Goal: Task Accomplishment & Management: Manage account settings

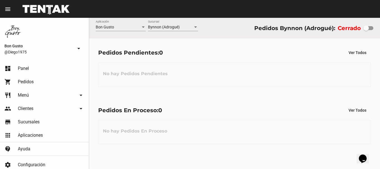
click at [372, 29] on div at bounding box center [369, 28] width 10 height 4
click at [366, 30] on input "checkbox" at bounding box center [366, 30] width 0 height 0
checkbox input "true"
click at [159, 90] on div "Pedidos Pendientes: 0 Ver Todos No hay Pedidos Pendientes" at bounding box center [234, 66] width 291 height 57
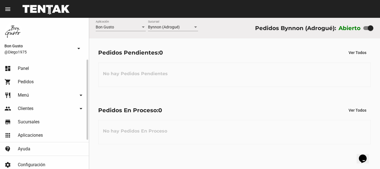
click at [38, 82] on link "shopping_cart Pedidos" at bounding box center [44, 81] width 89 height 13
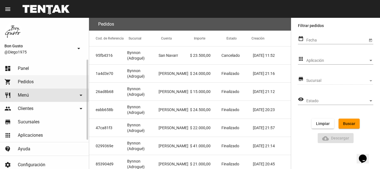
click at [40, 97] on link "restaurant Menú arrow_drop_down" at bounding box center [44, 95] width 89 height 13
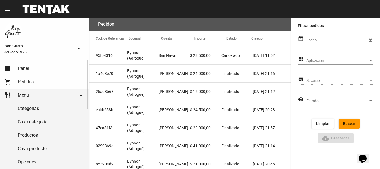
click at [31, 91] on link "restaurant Menú arrow_drop_down" at bounding box center [44, 95] width 89 height 13
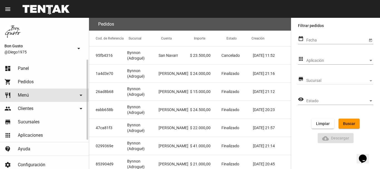
click at [43, 94] on link "restaurant Menú arrow_drop_down" at bounding box center [44, 95] width 89 height 13
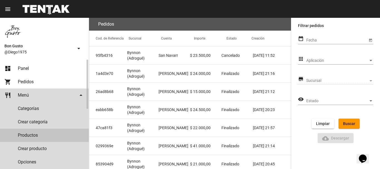
click at [53, 132] on link "Productos" at bounding box center [44, 135] width 89 height 13
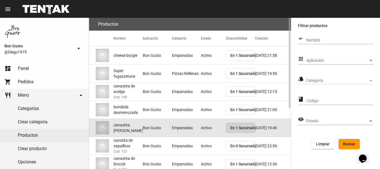
click at [250, 127] on span "En 1 Sucursales" at bounding box center [244, 128] width 28 height 4
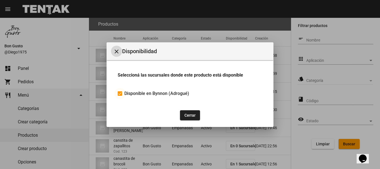
click at [119, 92] on div at bounding box center [120, 93] width 4 height 4
click at [120, 96] on input "Disponible en Bynnon (Adrogué)" at bounding box center [120, 96] width 0 height 0
checkbox input "false"
click at [186, 114] on button "Cerrar" at bounding box center [190, 115] width 20 height 10
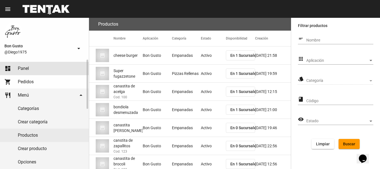
click at [23, 67] on span "Panel" at bounding box center [23, 69] width 11 height 6
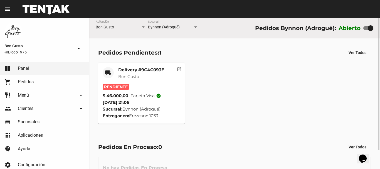
click at [128, 73] on div "Delivery #9C4C093E Bon Gusto" at bounding box center [141, 75] width 46 height 17
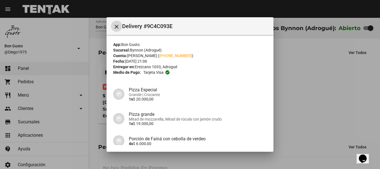
scroll to position [60, 0]
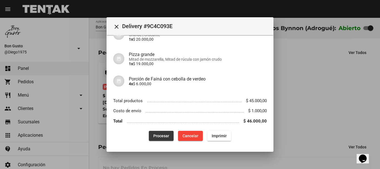
click at [159, 136] on span "Procesar" at bounding box center [161, 136] width 16 height 4
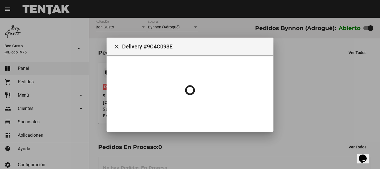
scroll to position [0, 0]
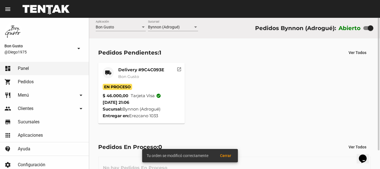
click at [182, 69] on button "open_in_new" at bounding box center [179, 68] width 11 height 11
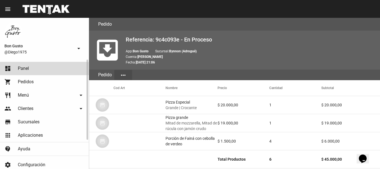
click at [43, 70] on link "dashboard Panel" at bounding box center [44, 68] width 89 height 13
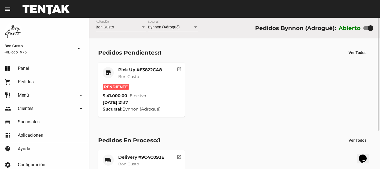
scroll to position [51, 0]
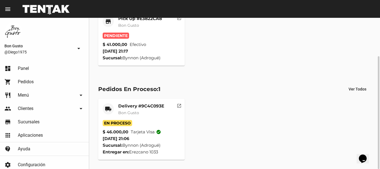
click at [146, 114] on mat-card-subtitle "Bon Gusto" at bounding box center [141, 113] width 46 height 6
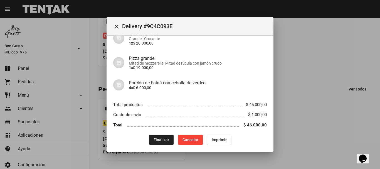
scroll to position [59, 0]
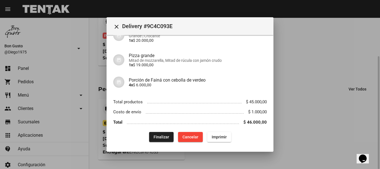
click at [302, 92] on div at bounding box center [190, 84] width 380 height 169
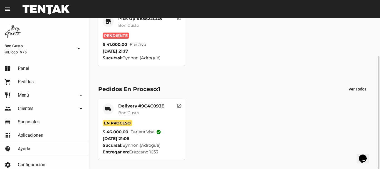
click at [157, 33] on div "Pendiente" at bounding box center [142, 36] width 78 height 6
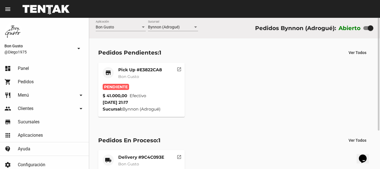
click at [181, 67] on mat-icon "open_in_new" at bounding box center [179, 68] width 5 height 5
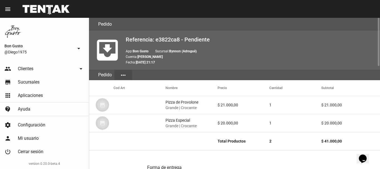
scroll to position [322, 0]
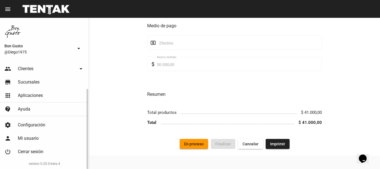
click at [30, 64] on link "people Clientes arrow_drop_down" at bounding box center [44, 68] width 89 height 13
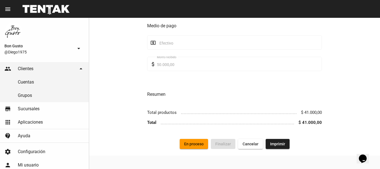
click at [27, 55] on div "Bon Gusto @Diego1975 arrow_drop_down" at bounding box center [44, 39] width 89 height 42
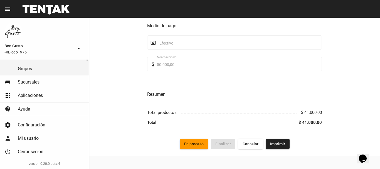
scroll to position [0, 0]
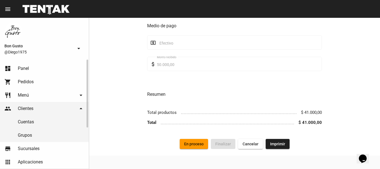
click at [26, 63] on link "dashboard Panel" at bounding box center [44, 68] width 89 height 13
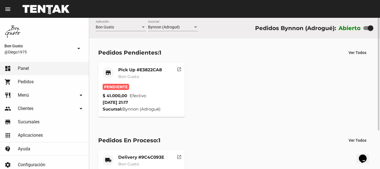
click at [154, 82] on div "Pick Up #E3822CA8 Bon Gusto" at bounding box center [140, 75] width 44 height 17
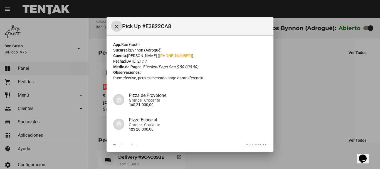
scroll to position [35, 0]
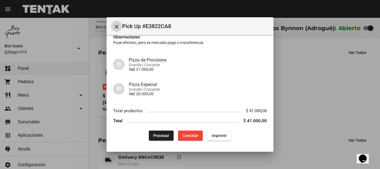
click at [162, 132] on button "Procesar" at bounding box center [161, 136] width 25 height 10
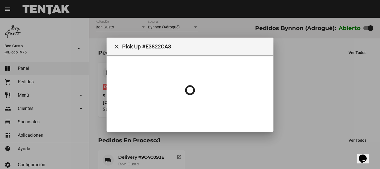
scroll to position [0, 0]
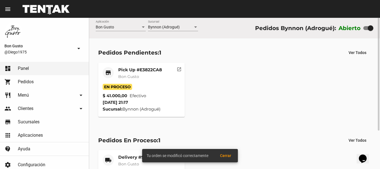
click at [159, 81] on div "Pick Up #E3822CA8 Bon Gusto" at bounding box center [140, 75] width 44 height 17
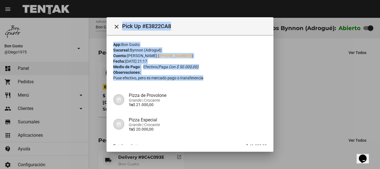
drag, startPoint x: 274, startPoint y: 92, endPoint x: 272, endPoint y: 79, distance: 13.2
click at [272, 79] on div "close Pick Up #E3822CA8 App: Bon Gusto Sucursal: Bynnon (Adrogué) Cuenta: Julia…" at bounding box center [190, 84] width 380 height 169
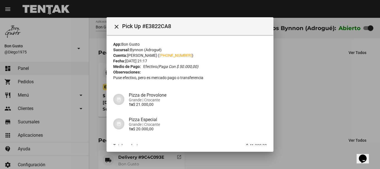
click at [255, 93] on h4 "Pizza de Provolone" at bounding box center [198, 94] width 138 height 5
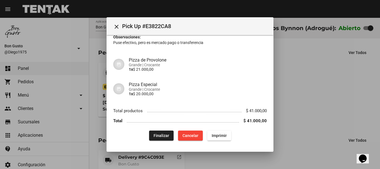
click at [302, 82] on div at bounding box center [190, 84] width 380 height 169
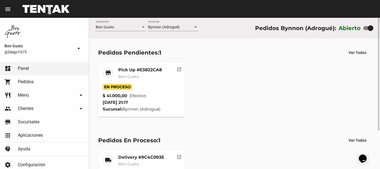
click at [158, 76] on mat-card-subtitle "Bon Gusto" at bounding box center [140, 77] width 44 height 6
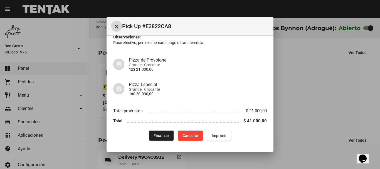
click at [290, 76] on div at bounding box center [190, 84] width 380 height 169
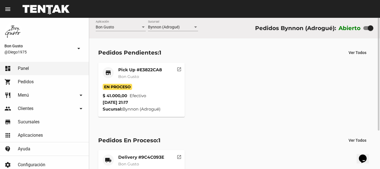
scroll to position [51, 0]
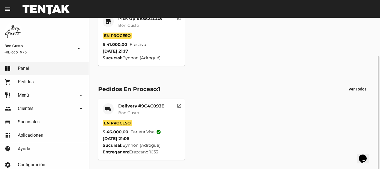
click at [159, 114] on mat-card-subtitle "Bon Gusto" at bounding box center [141, 113] width 46 height 6
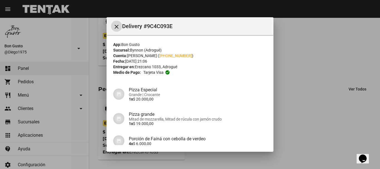
scroll to position [60, 0]
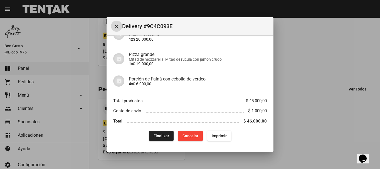
click at [321, 66] on div at bounding box center [190, 84] width 380 height 169
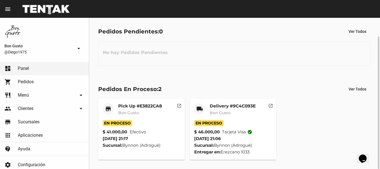
scroll to position [21, 0]
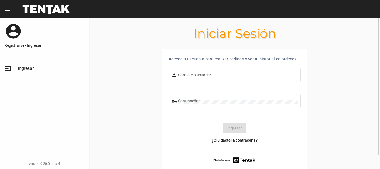
type input "diego1975"
click at [225, 126] on button "Ingresar" at bounding box center [235, 128] width 24 height 10
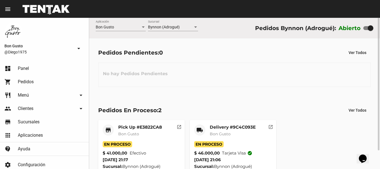
scroll to position [21, 0]
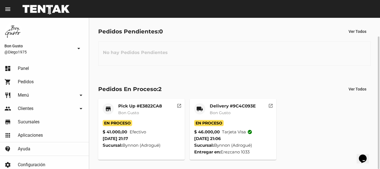
click at [151, 119] on div "Pick Up #E3822CA8 Bon Gusto" at bounding box center [140, 111] width 44 height 17
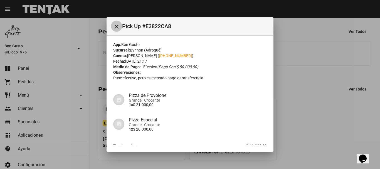
click at [117, 28] on mat-icon "close" at bounding box center [116, 26] width 7 height 7
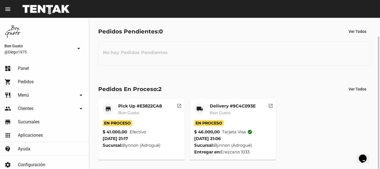
click at [145, 115] on mat-card-subtitle "Bon Gusto" at bounding box center [140, 113] width 44 height 6
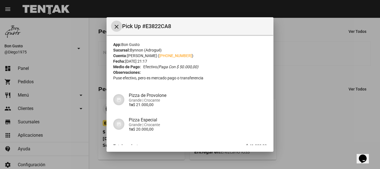
scroll to position [35, 0]
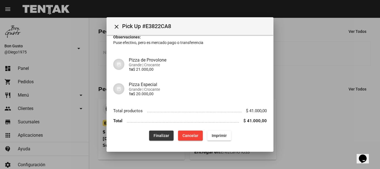
click at [154, 139] on button "Finalizar" at bounding box center [161, 136] width 24 height 10
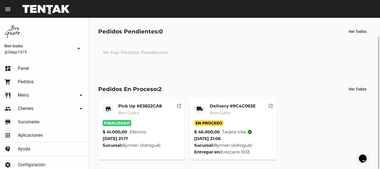
click at [232, 117] on div "Delivery #9C4C093E Bon Gusto" at bounding box center [233, 111] width 46 height 17
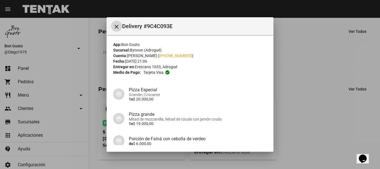
scroll to position [60, 0]
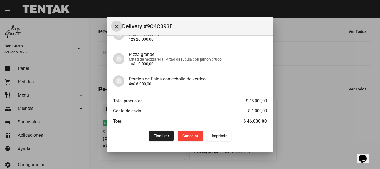
click at [157, 136] on span "Finalizar" at bounding box center [162, 136] width 16 height 4
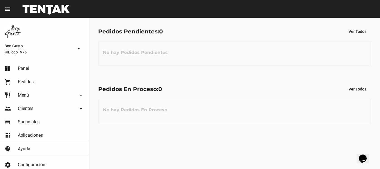
scroll to position [0, 0]
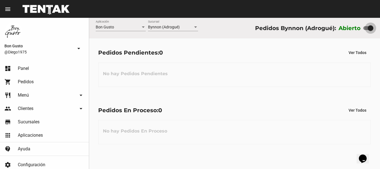
drag, startPoint x: 365, startPoint y: 30, endPoint x: 316, endPoint y: 4, distance: 55.3
click at [365, 29] on div at bounding box center [369, 28] width 10 height 4
click at [366, 30] on input "checkbox" at bounding box center [366, 30] width 0 height 0
checkbox input "false"
